Goal: Navigation & Orientation: Find specific page/section

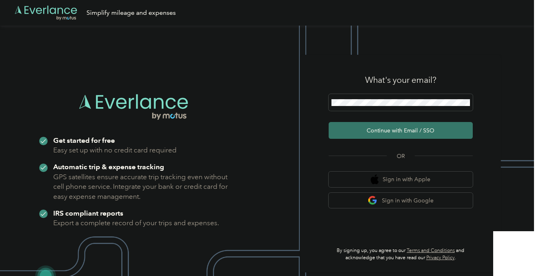
click at [384, 123] on button "Continue with Email / SSO" at bounding box center [400, 130] width 144 height 17
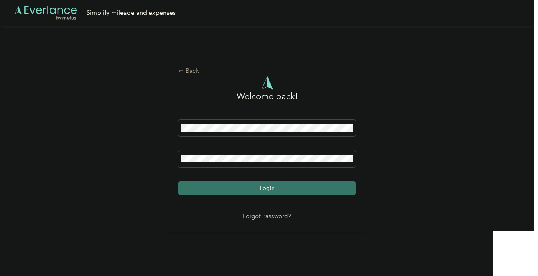
drag, startPoint x: 267, startPoint y: 202, endPoint x: 266, endPoint y: 194, distance: 8.0
click at [267, 198] on div "Welcome back! Login Forgot Password?" at bounding box center [267, 148] width 178 height 145
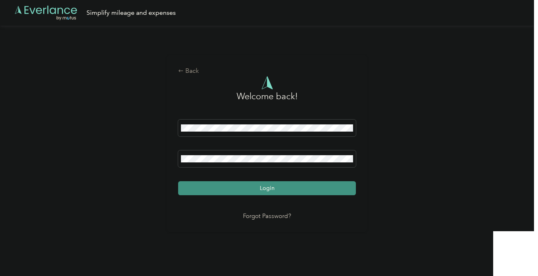
click at [266, 193] on button "Login" at bounding box center [267, 188] width 178 height 14
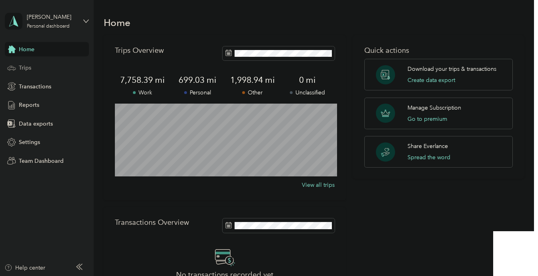
click at [34, 66] on div "Trips" at bounding box center [47, 68] width 84 height 14
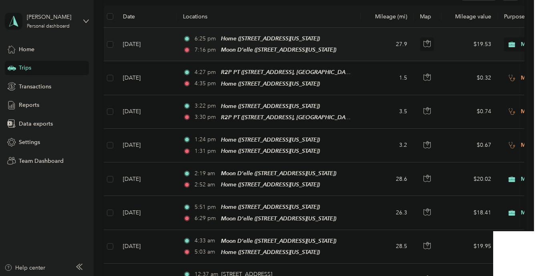
scroll to position [176, 0]
